Goal: Information Seeking & Learning: Learn about a topic

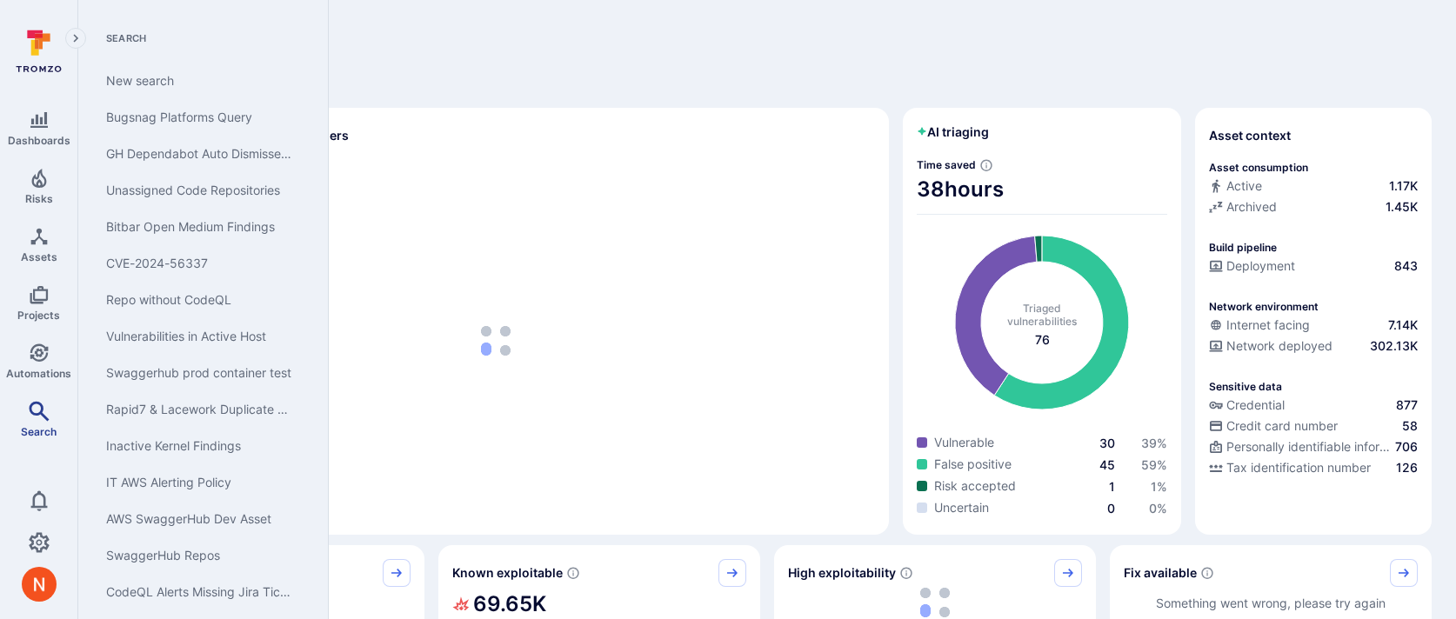
click at [40, 425] on span "Search" at bounding box center [39, 431] width 36 height 13
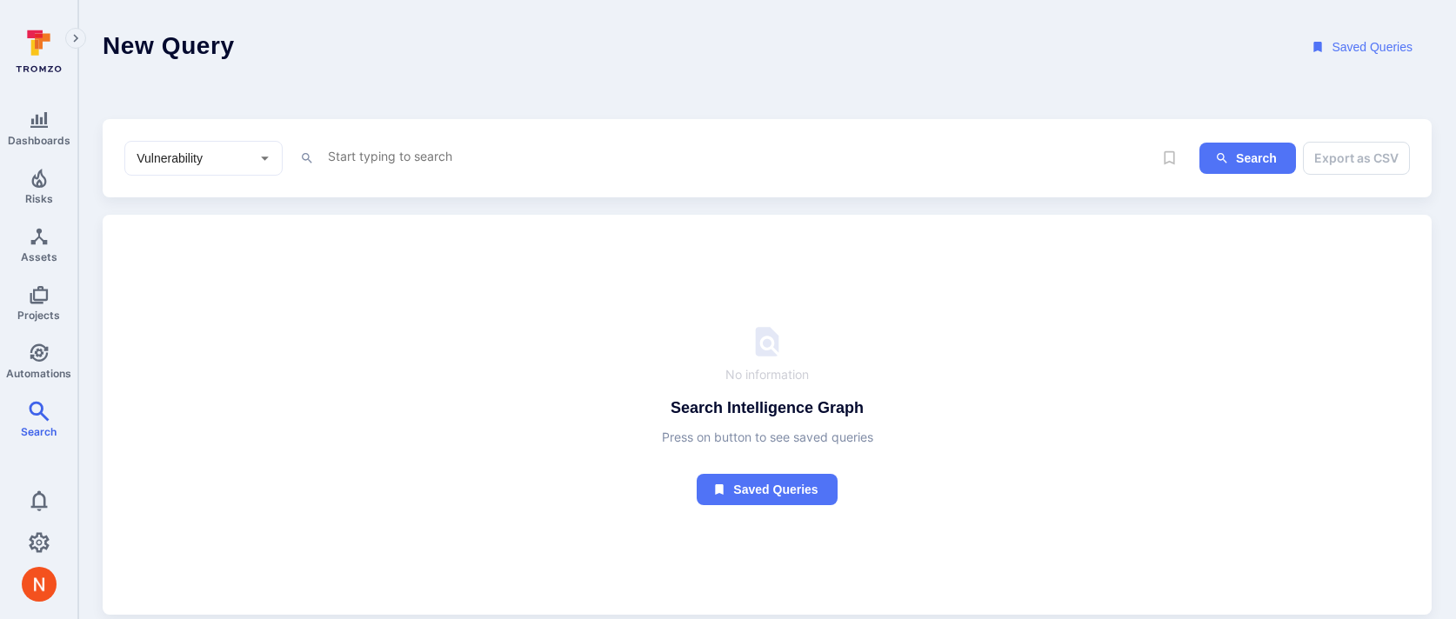
click at [497, 158] on textarea "Intelligence Graph search area" at bounding box center [739, 156] width 826 height 22
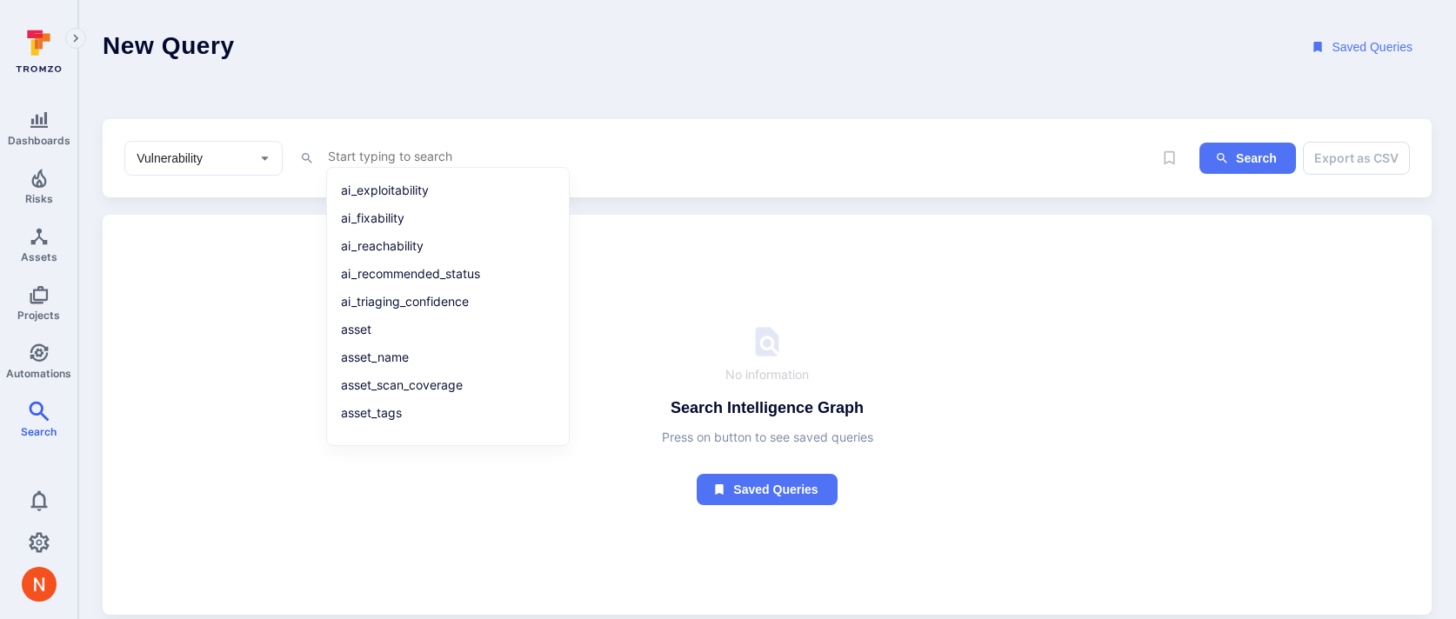
paste textarea "tool_name = "Github Dependabot" and project.tags !~ "Exclude" and [DOMAIN_NAME]…"
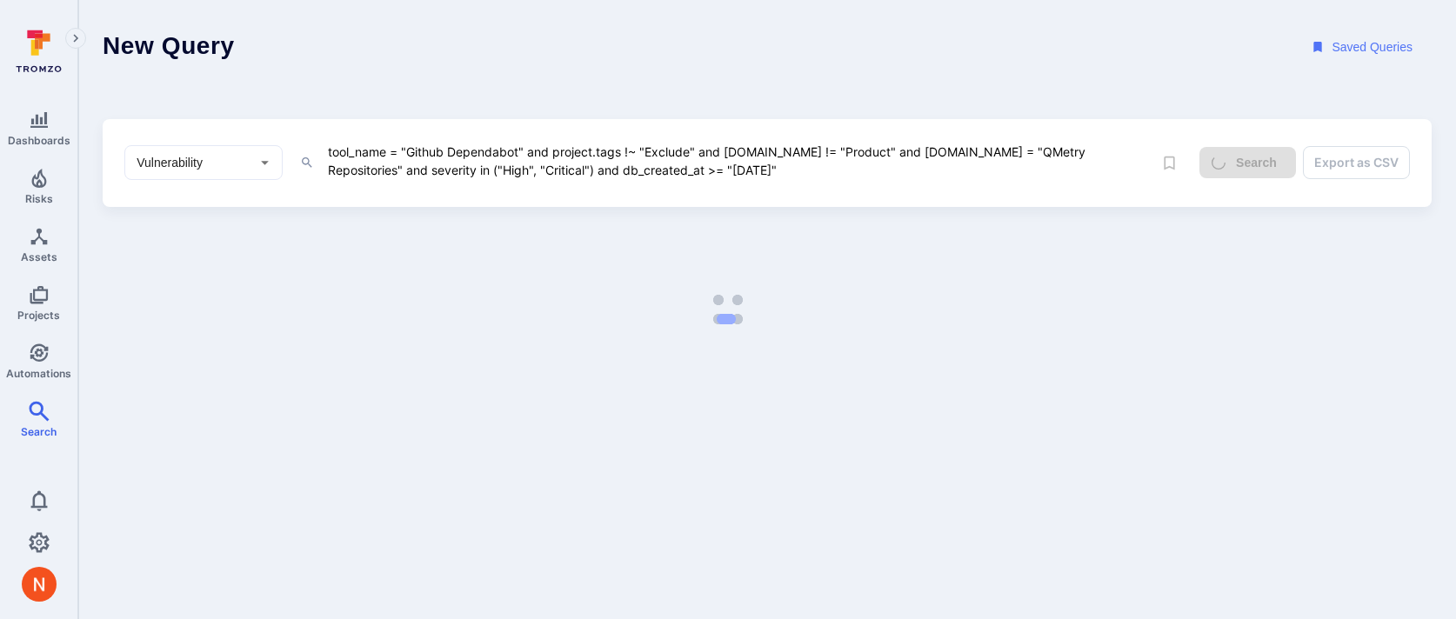
type textarea "tool_name = "Github Dependabot" and project.tags !~ "Exclude" and [DOMAIN_NAME]…"
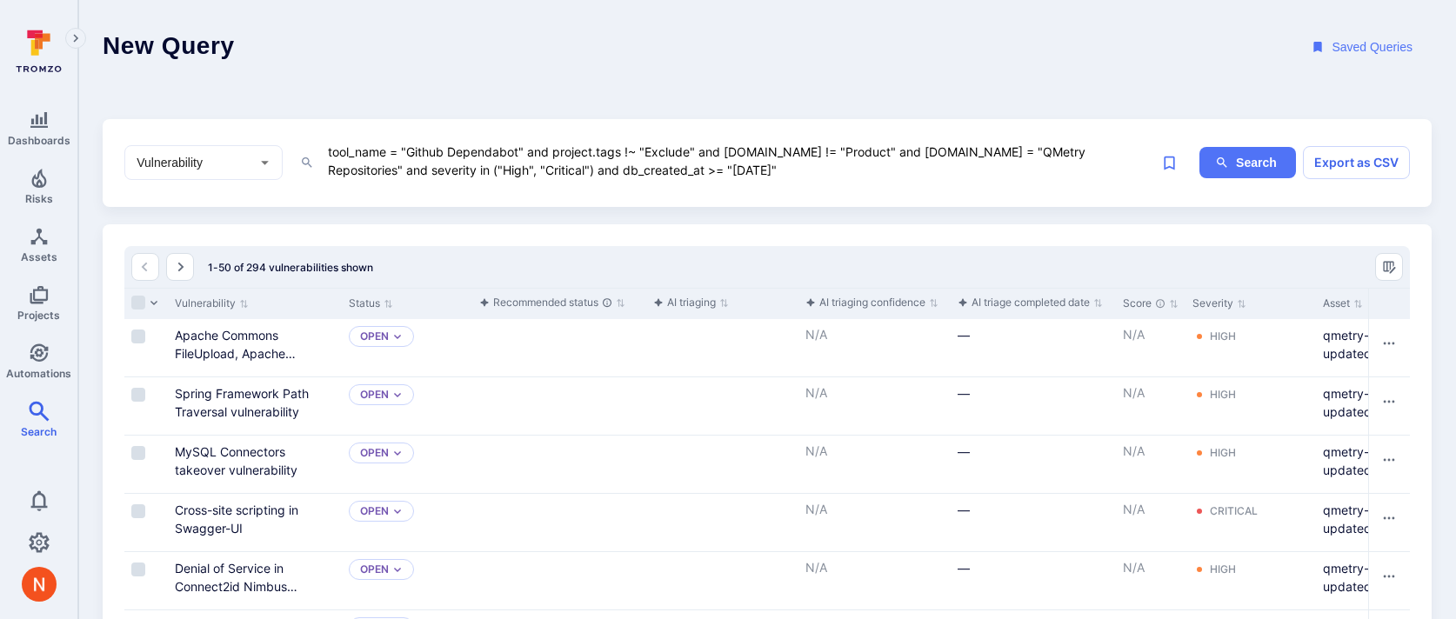
click at [654, 89] on header "New Query Saved Queries" at bounding box center [767, 47] width 1378 height 95
